Goal: Navigation & Orientation: Find specific page/section

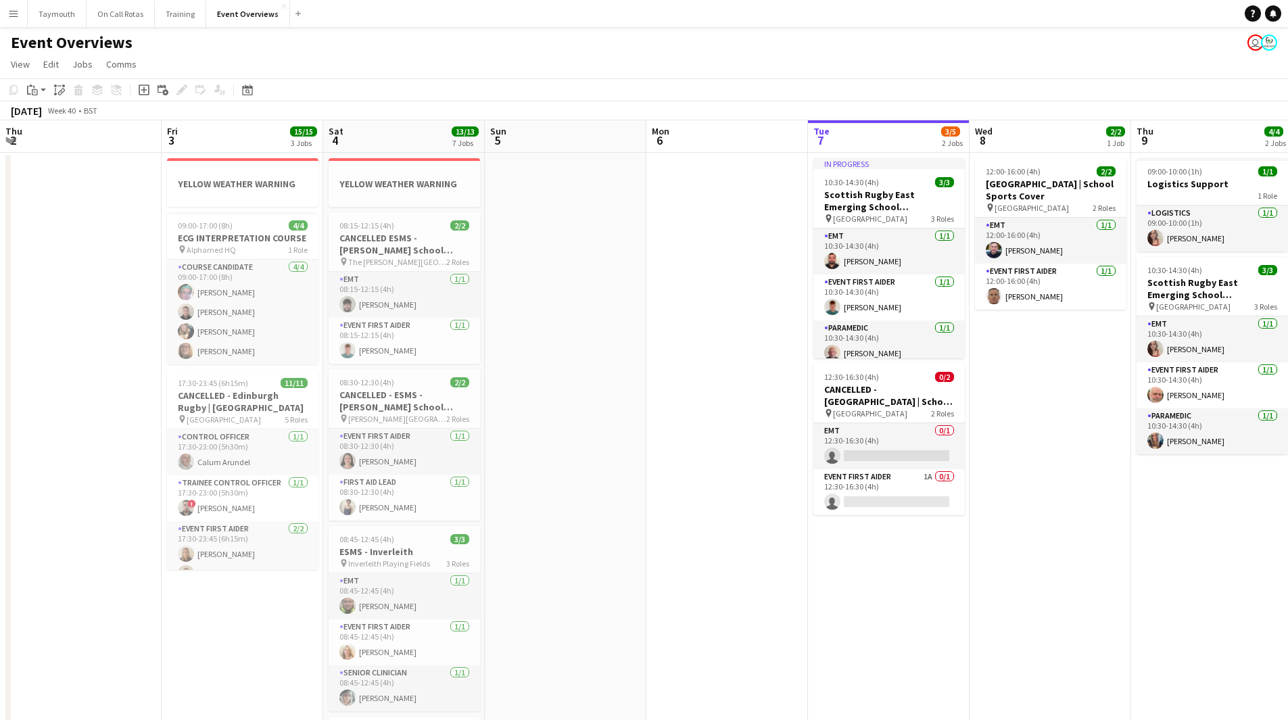
scroll to position [0, 467]
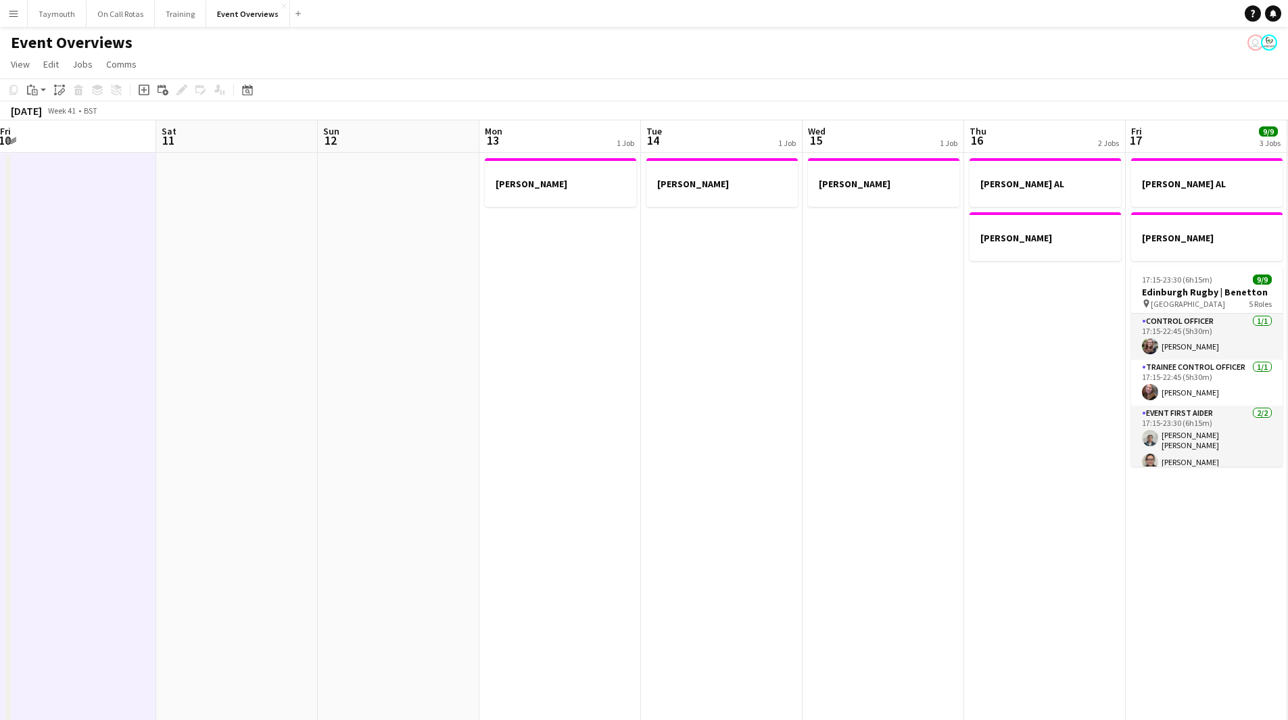
drag, startPoint x: 1026, startPoint y: 458, endPoint x: 160, endPoint y: 473, distance: 866.2
click at [160, 472] on app-calendar-viewport "Tue 7 3/5 2 Jobs Wed 8 2/2 1 Job Thu 9 4/4 2 Jobs Fri 10 Sat 11 Sun 12 Mon 13 1…" at bounding box center [644, 733] width 1288 height 1226
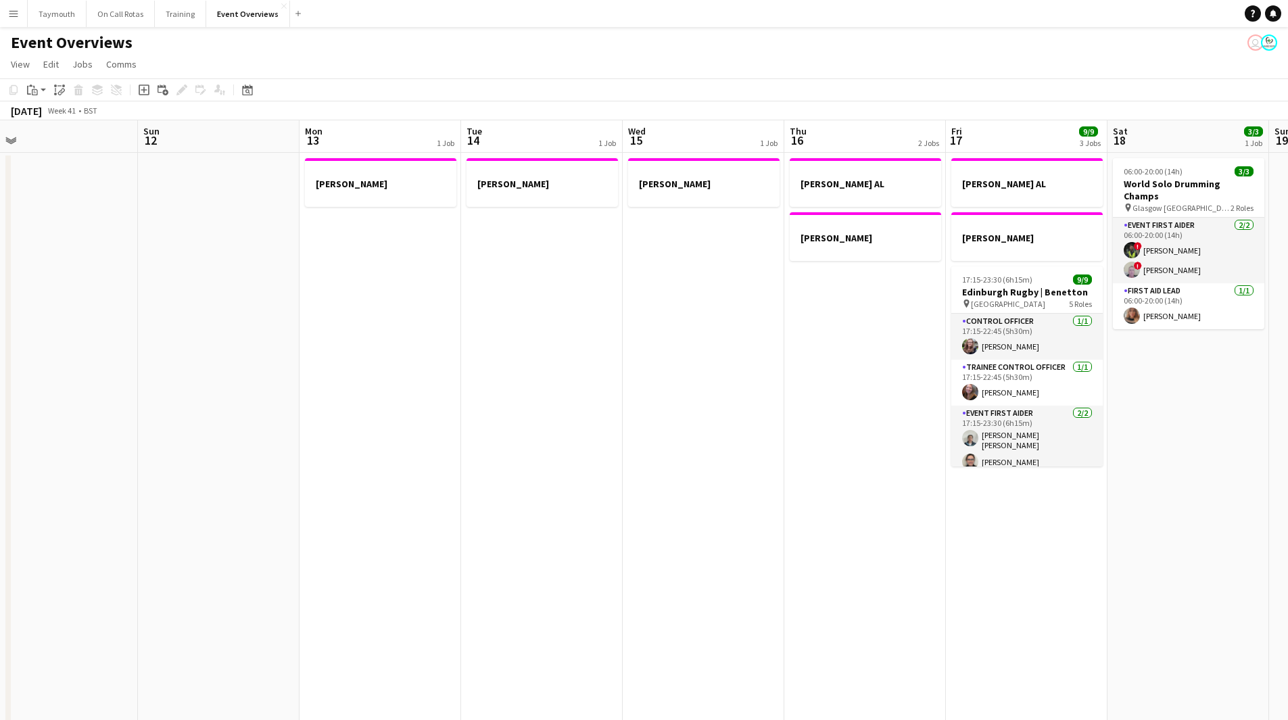
drag, startPoint x: 208, startPoint y: 510, endPoint x: 128, endPoint y: 507, distance: 79.9
click at [120, 508] on app-calendar-viewport "Wed 8 2/2 1 Job Thu 9 4/4 2 Jobs Fri 10 Sat 11 Sun 12 Mon 13 1 Job Tue 14 1 Job…" at bounding box center [644, 733] width 1288 height 1226
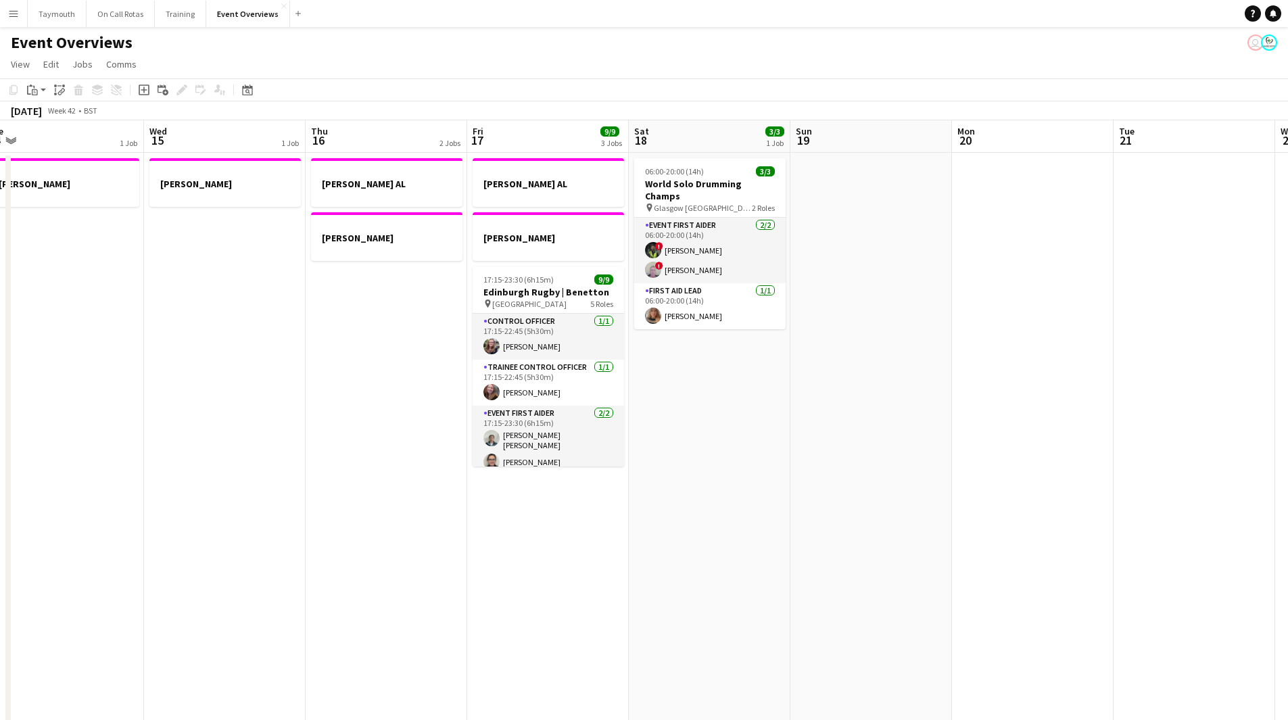
drag, startPoint x: 289, startPoint y: 490, endPoint x: 123, endPoint y: 485, distance: 165.7
click at [84, 489] on app-calendar-viewport "Sat 11 Sun 12 Mon 13 1 Job Tue 14 1 Job Wed 15 1 Job Thu 16 2 Jobs Fri 17 9/9 3…" at bounding box center [644, 733] width 1288 height 1226
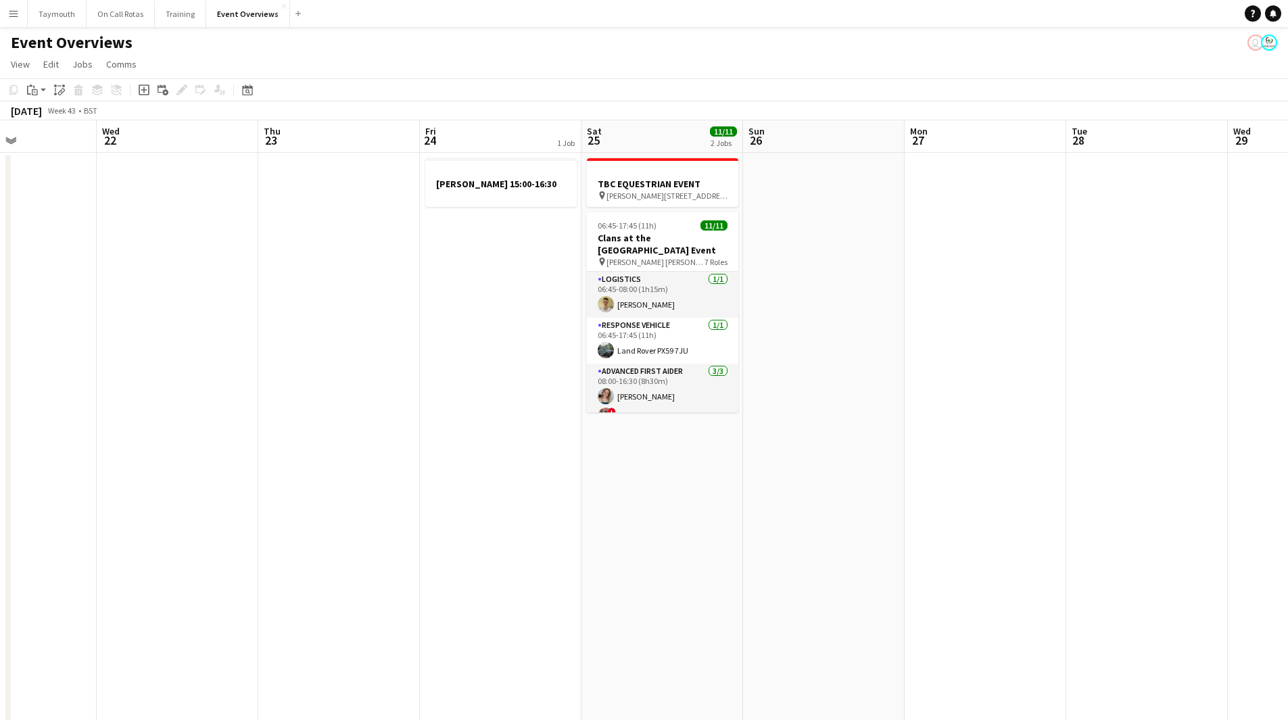
drag, startPoint x: 444, startPoint y: 529, endPoint x: 600, endPoint y: 523, distance: 157.0
click at [119, 530] on app-calendar-viewport "Sun 19 Mon 20 Tue 21 Wed 22 Thu 23 Fri 24 1 Job Sat 25 11/11 2 Jobs Sun 26 Mon …" at bounding box center [644, 733] width 1288 height 1226
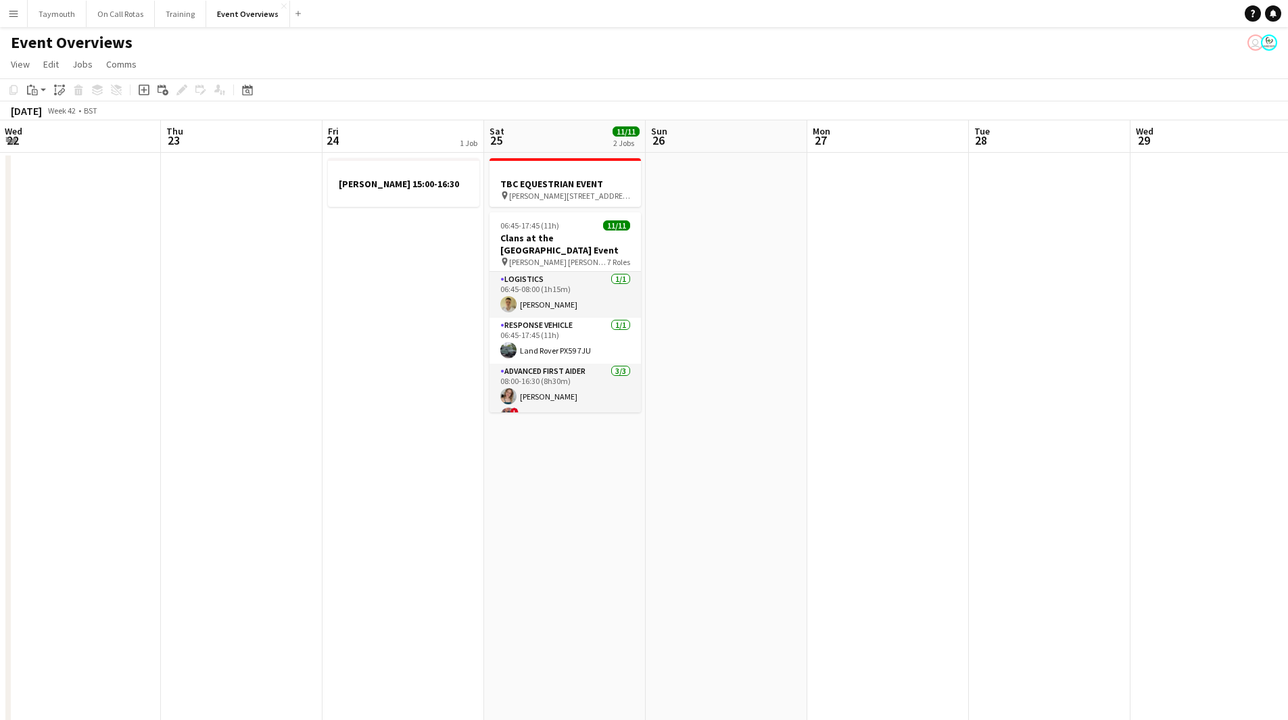
drag, startPoint x: 671, startPoint y: 537, endPoint x: 246, endPoint y: 522, distance: 424.9
click at [249, 523] on app-calendar-viewport "Sun 19 Mon 20 Tue 21 Wed 22 Thu 23 Fri 24 1 Job Sat 25 11/11 2 Jobs Sun 26 Mon …" at bounding box center [644, 733] width 1288 height 1226
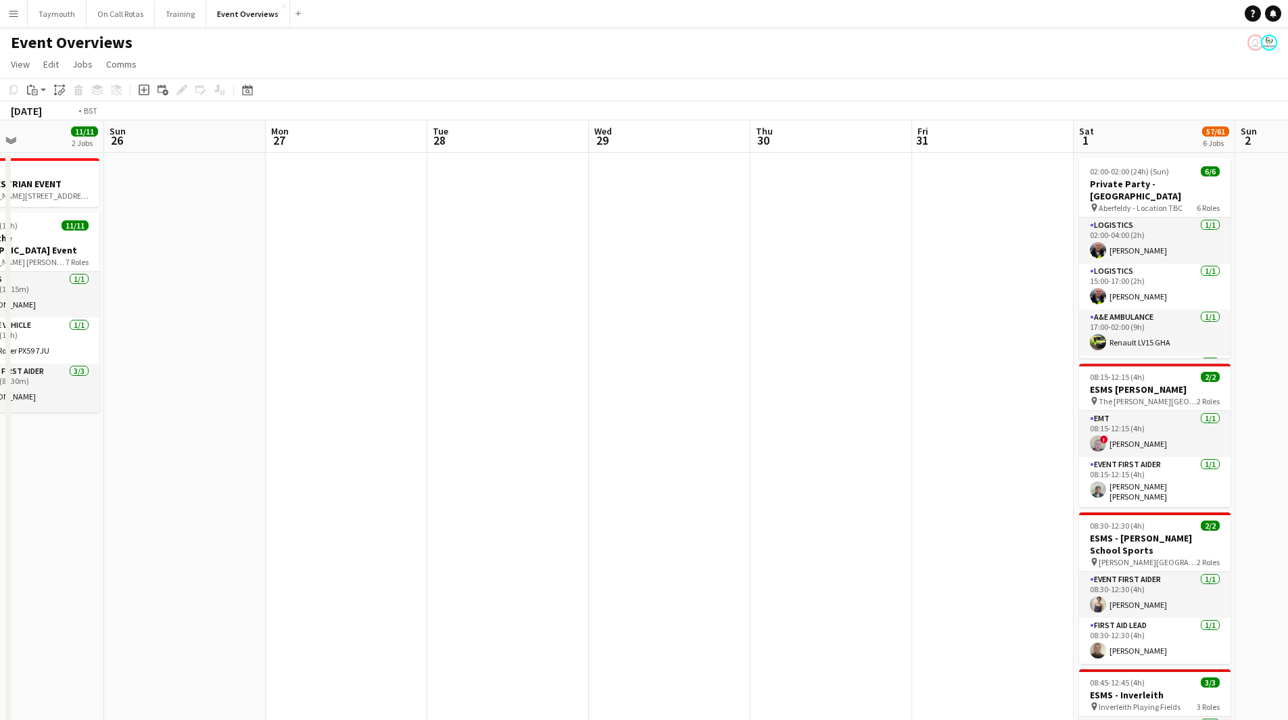
drag, startPoint x: 322, startPoint y: 533, endPoint x: 339, endPoint y: 526, distance: 17.8
click at [313, 533] on app-calendar-viewport "Thu 23 Fri 24 1 Job Sat 25 11/11 2 Jobs Sun 26 Mon 27 Tue 28 Wed 29 Thu 30 Fri …" at bounding box center [644, 733] width 1288 height 1226
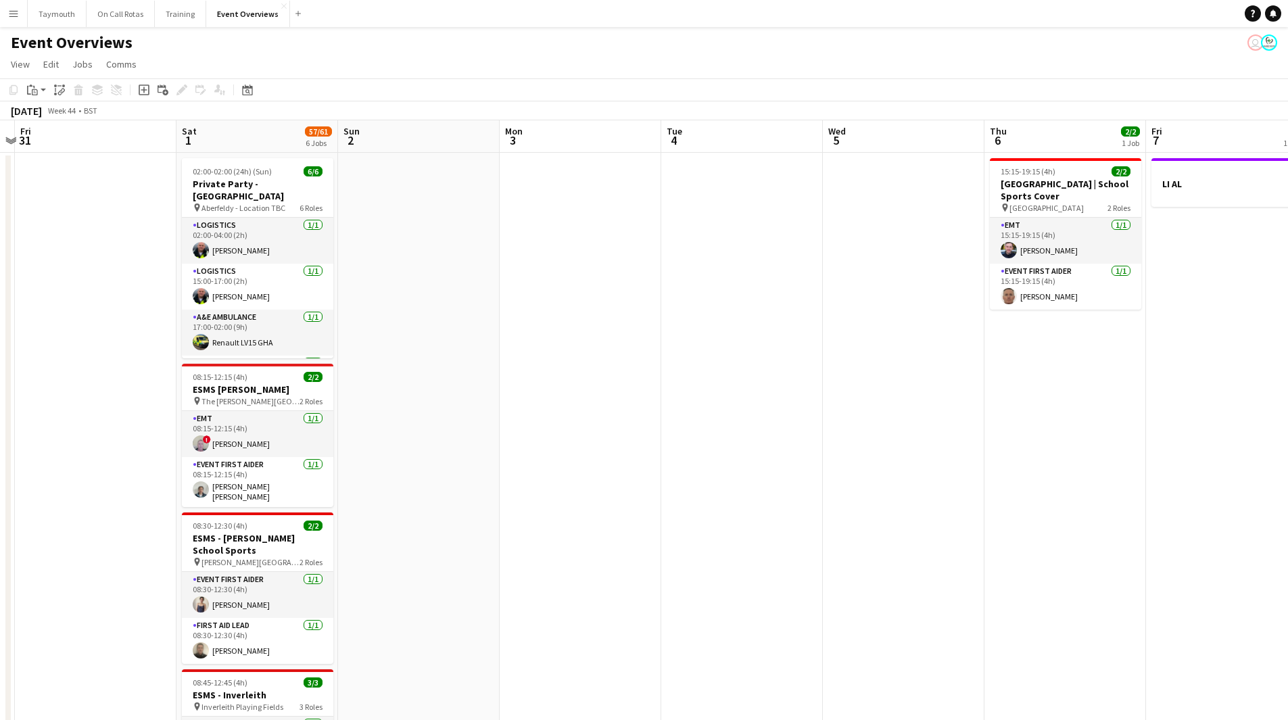
scroll to position [0, 416]
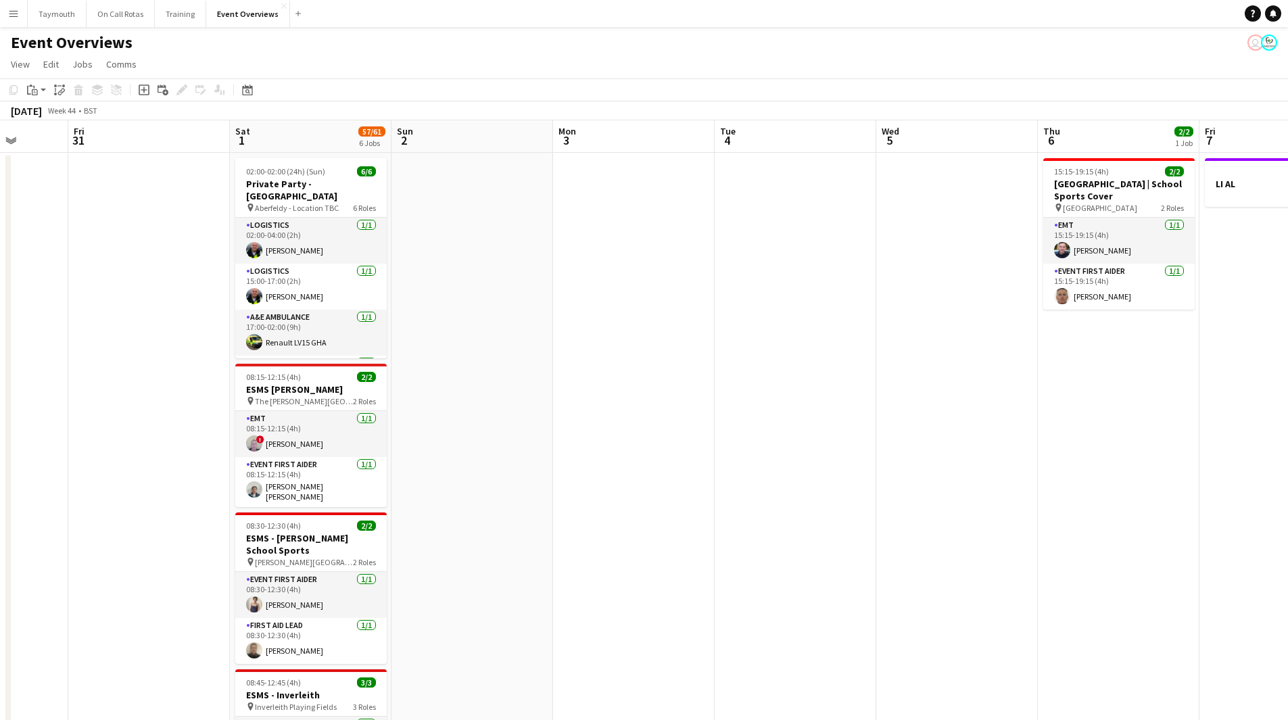
drag, startPoint x: 993, startPoint y: 500, endPoint x: 420, endPoint y: 523, distance: 573.8
click at [420, 523] on app-calendar-viewport "Tue 28 Wed 29 Thu 30 Fri 31 Sat 1 57/61 6 Jobs Sun 2 Mon 3 Tue 4 Wed 5 Thu 6 2/…" at bounding box center [644, 733] width 1288 height 1226
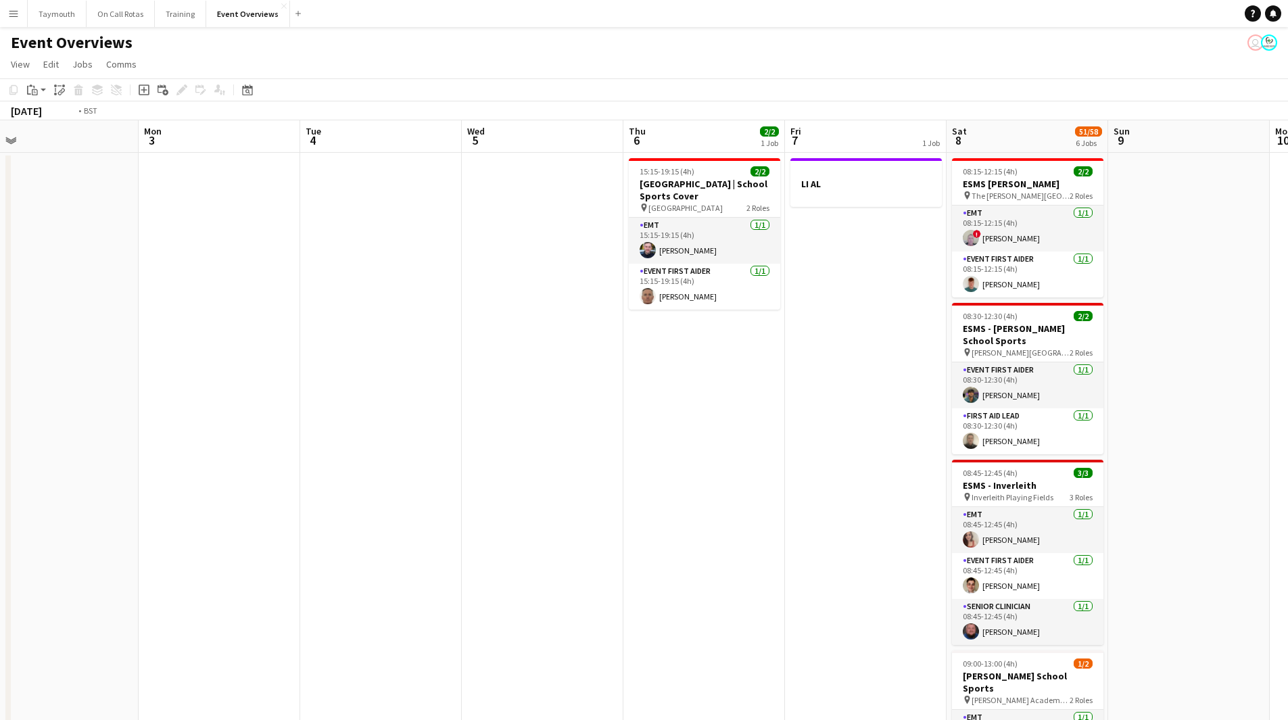
drag, startPoint x: 521, startPoint y: 481, endPoint x: 373, endPoint y: 481, distance: 147.4
click at [373, 481] on app-calendar-viewport "Thu 30 Fri 31 Sat 1 57/61 6 Jobs Sun 2 Mon 3 Tue 4 Wed 5 Thu 6 2/2 1 Job Fri 7 …" at bounding box center [644, 733] width 1288 height 1226
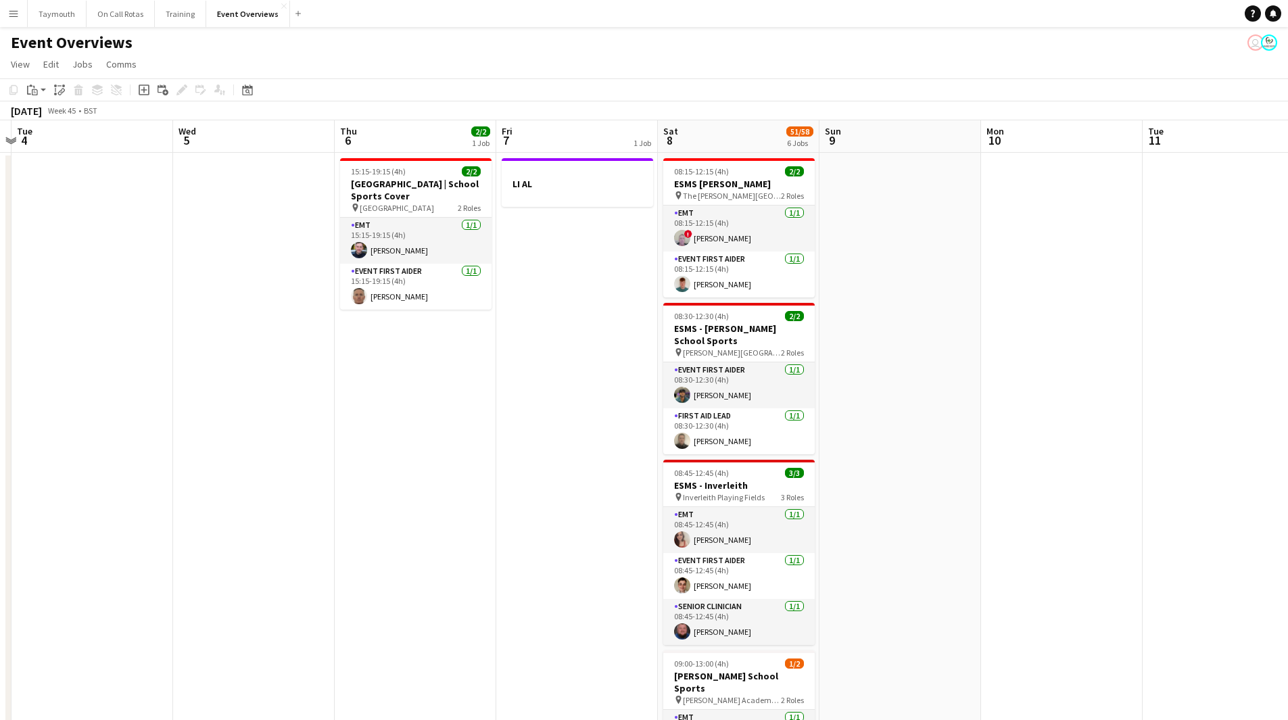
drag, startPoint x: 515, startPoint y: 466, endPoint x: 475, endPoint y: 467, distance: 40.6
click at [475, 467] on app-calendar-viewport "Sat 1 57/61 6 Jobs Sun 2 Mon 3 Tue 4 Wed 5 Thu 6 2/2 1 Job Fri 7 1 Job Sat 8 51…" at bounding box center [644, 733] width 1288 height 1226
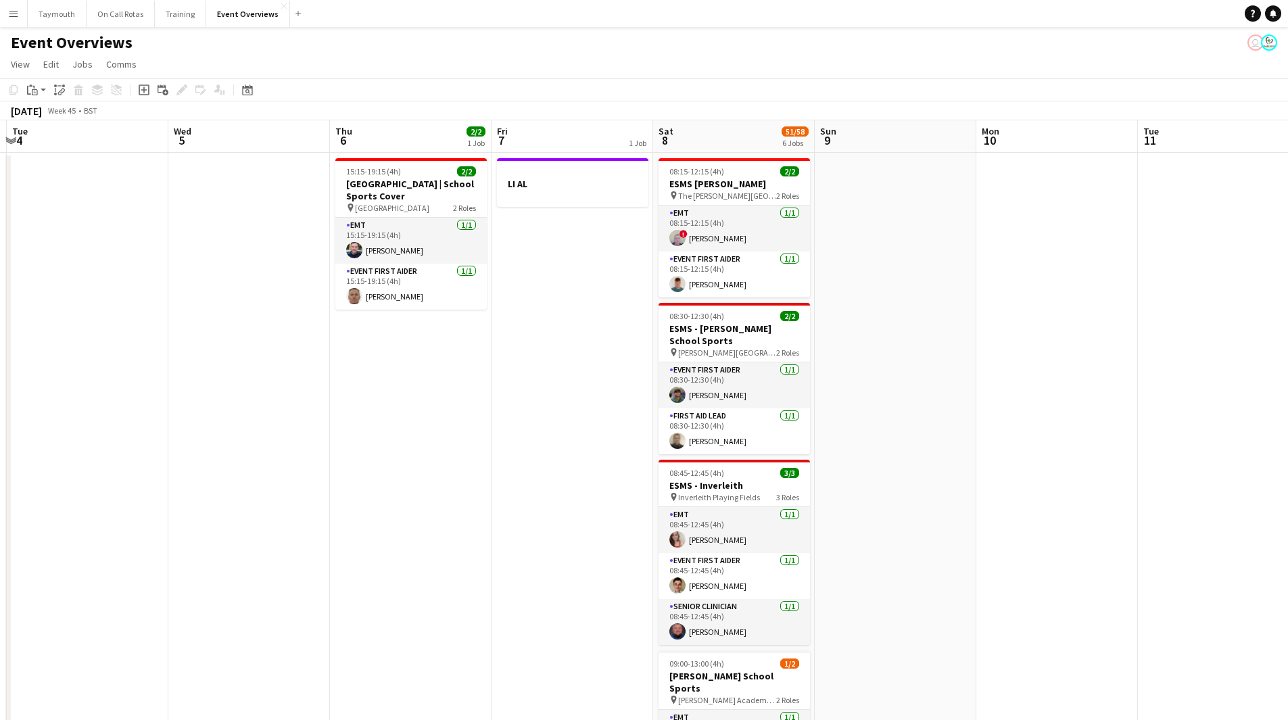
drag, startPoint x: 1080, startPoint y: 425, endPoint x: 212, endPoint y: 471, distance: 869.4
click at [232, 471] on app-calendar-viewport "Sat 1 57/61 6 Jobs Sun 2 Mon 3 Tue 4 Wed 5 Thu 6 2/2 1 Job Fri 7 1 Job Sat 8 51…" at bounding box center [644, 733] width 1288 height 1226
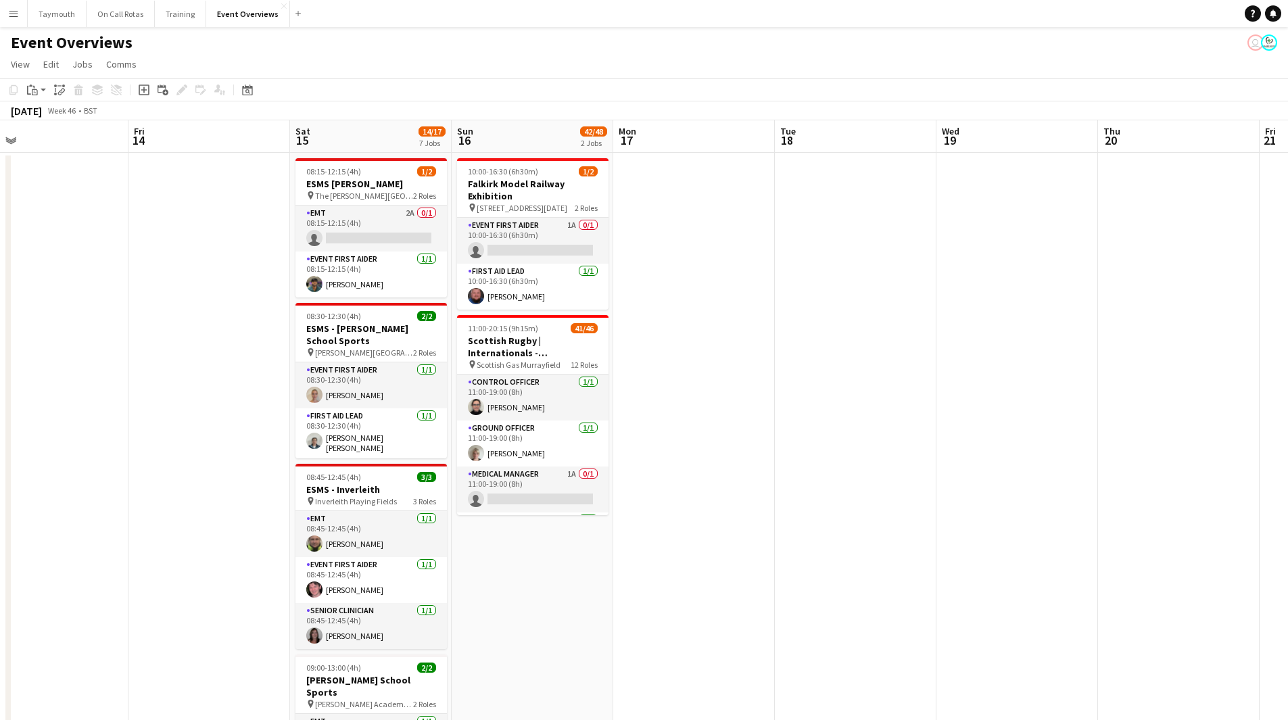
drag, startPoint x: 341, startPoint y: 517, endPoint x: 725, endPoint y: 504, distance: 384.3
click at [169, 513] on app-calendar-viewport "Mon 10 Tue 11 Wed 12 Thu 13 Fri 14 Sat 15 14/17 7 Jobs Sun 16 42/48 2 Jobs Mon …" at bounding box center [644, 733] width 1288 height 1226
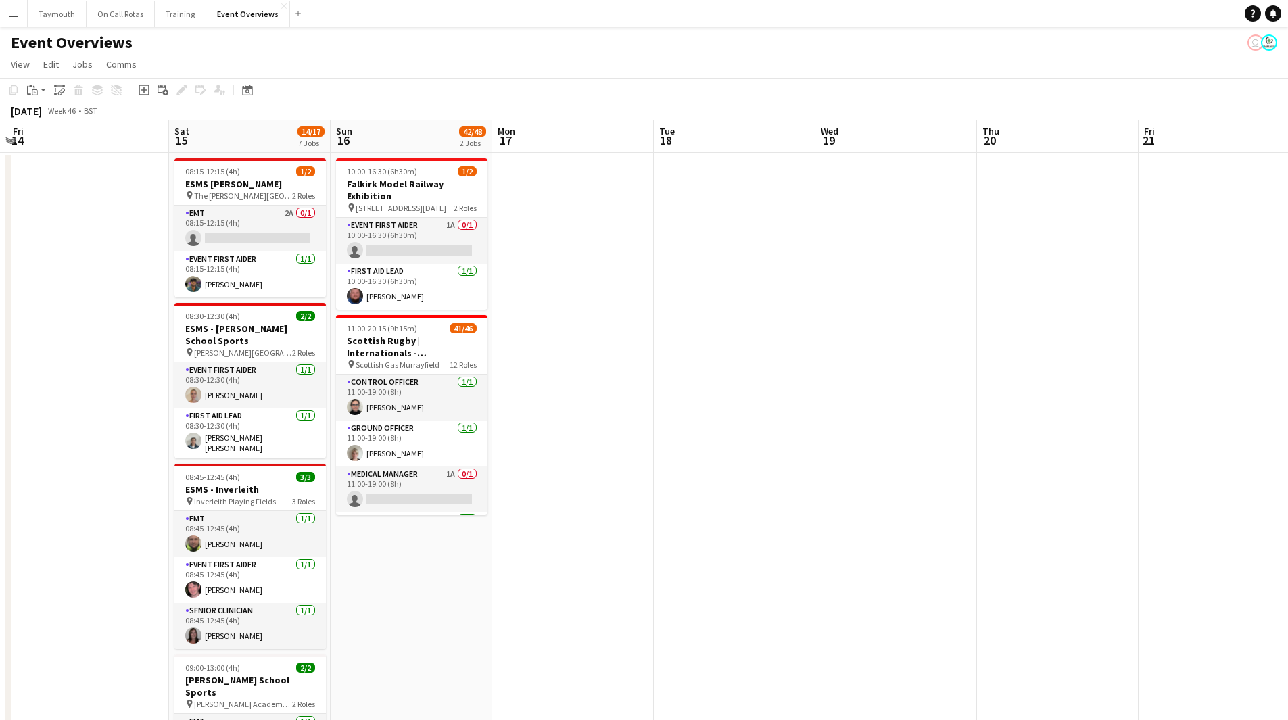
drag, startPoint x: 384, startPoint y: 542, endPoint x: 172, endPoint y: 525, distance: 213.0
click at [137, 538] on app-calendar-viewport "Tue 11 Wed 12 Thu 13 Fri 14 Sat 15 14/17 7 Jobs Sun 16 42/48 2 Jobs Mon 17 Tue …" at bounding box center [644, 733] width 1288 height 1226
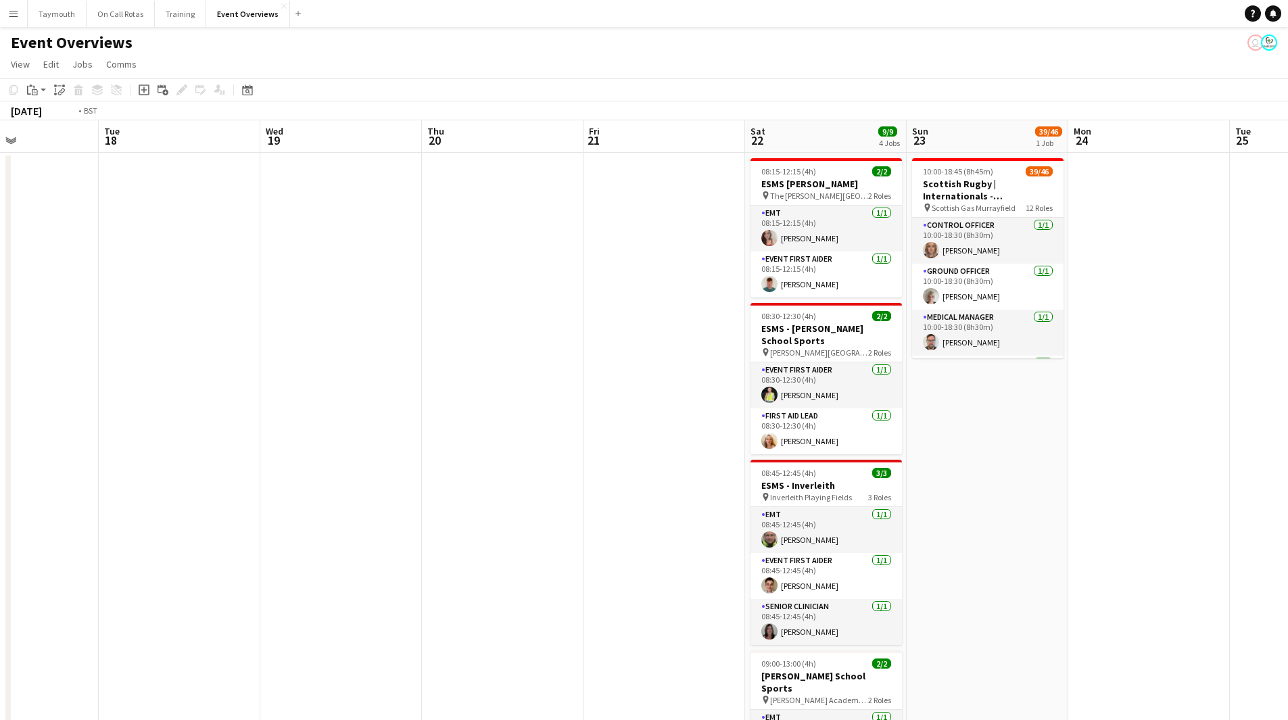
scroll to position [0, 287]
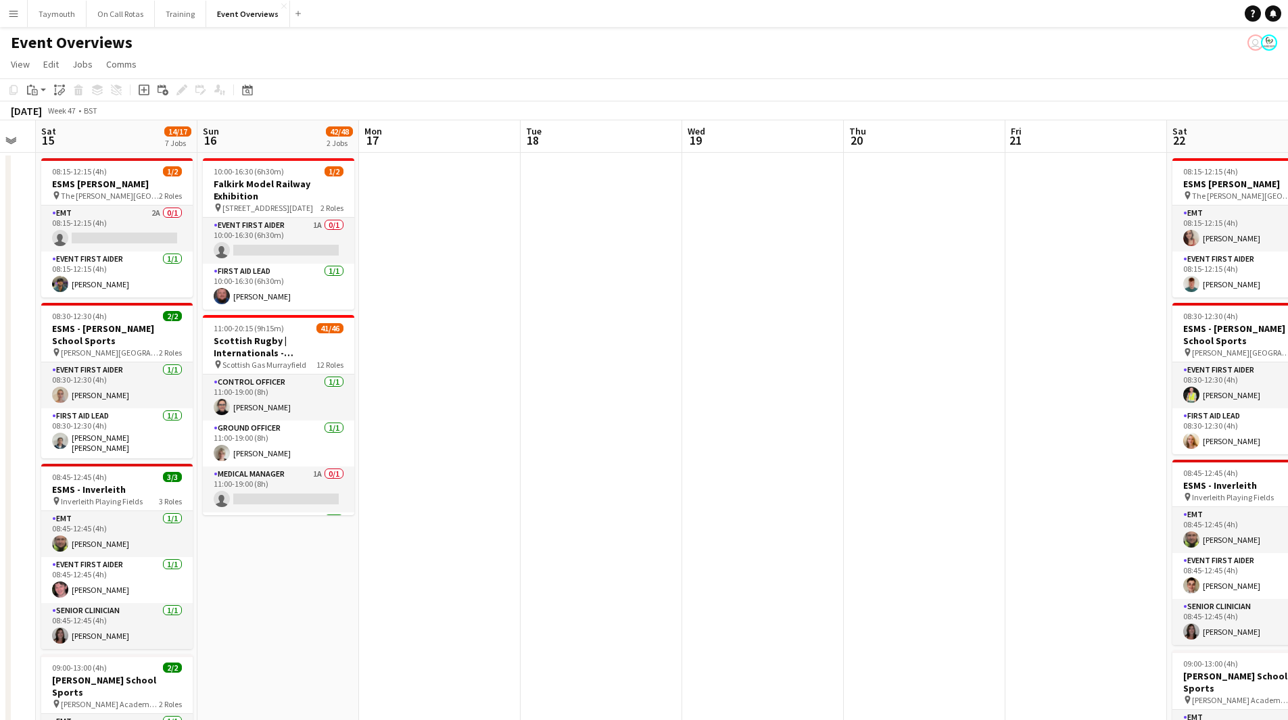
drag, startPoint x: 497, startPoint y: 461, endPoint x: 968, endPoint y: 463, distance: 471.2
click at [968, 463] on app-calendar-viewport "Thu 13 Fri 14 Sat 15 14/17 7 Jobs Sun 16 42/48 2 Jobs Mon 17 Tue 18 Wed 19 Thu …" at bounding box center [644, 733] width 1288 height 1226
